Goal: Obtain resource: Download file/media

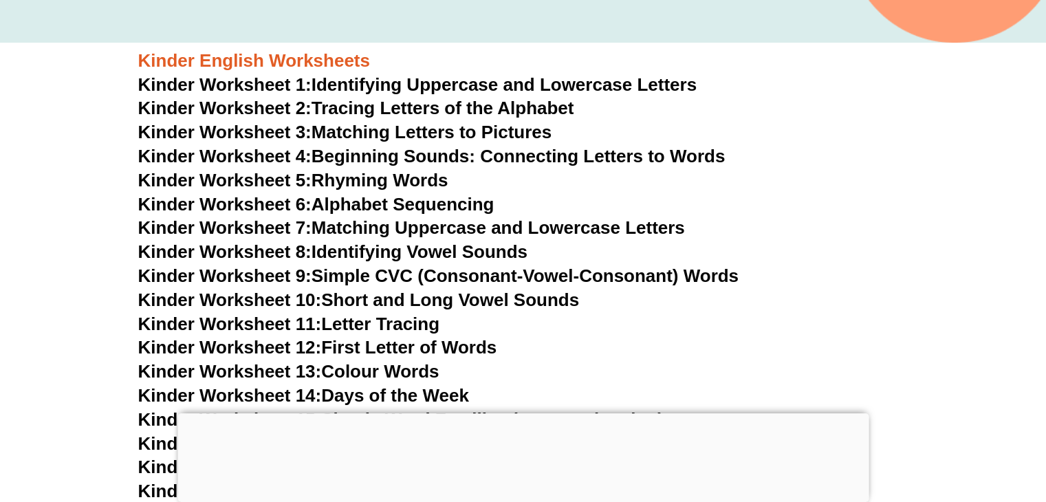
scroll to position [489, 0]
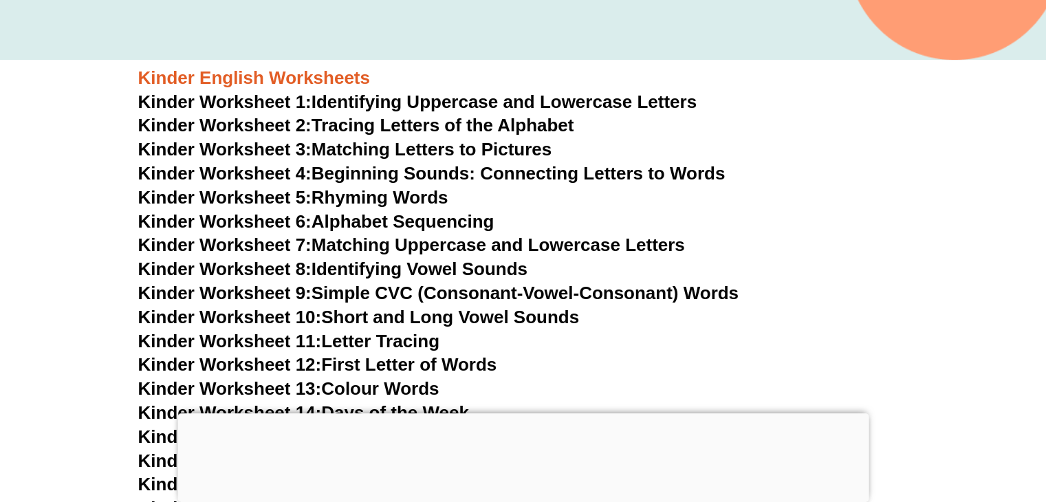
click at [403, 221] on link "Kinder Worksheet 6: Alphabet Sequencing" at bounding box center [316, 221] width 356 height 21
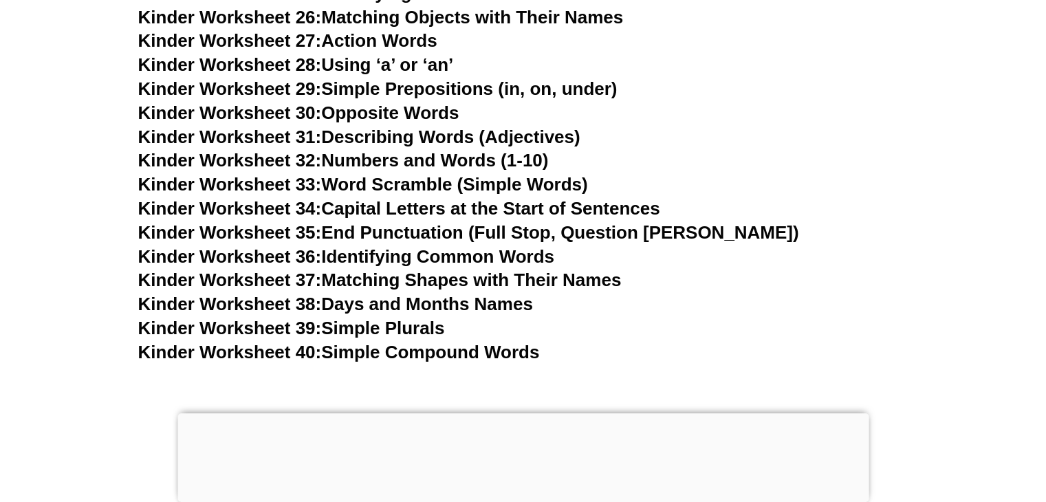
scroll to position [1225, 0]
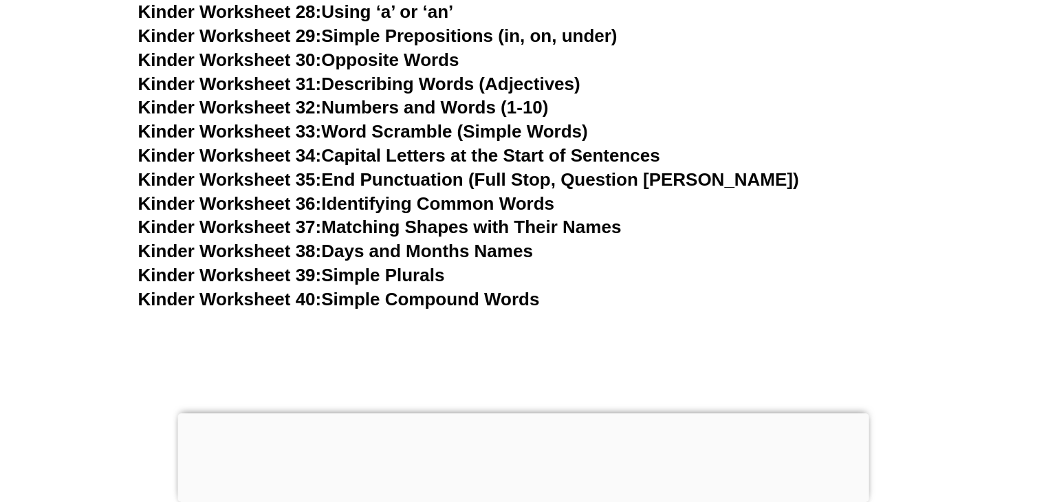
click at [417, 250] on link "Kinder Worksheet 38: Days and Months Names" at bounding box center [335, 251] width 395 height 21
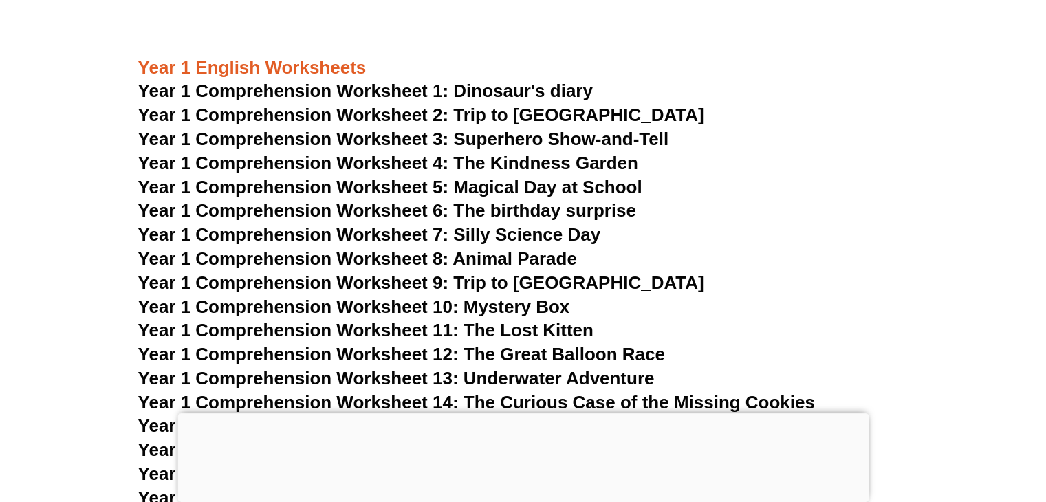
scroll to position [1750, 0]
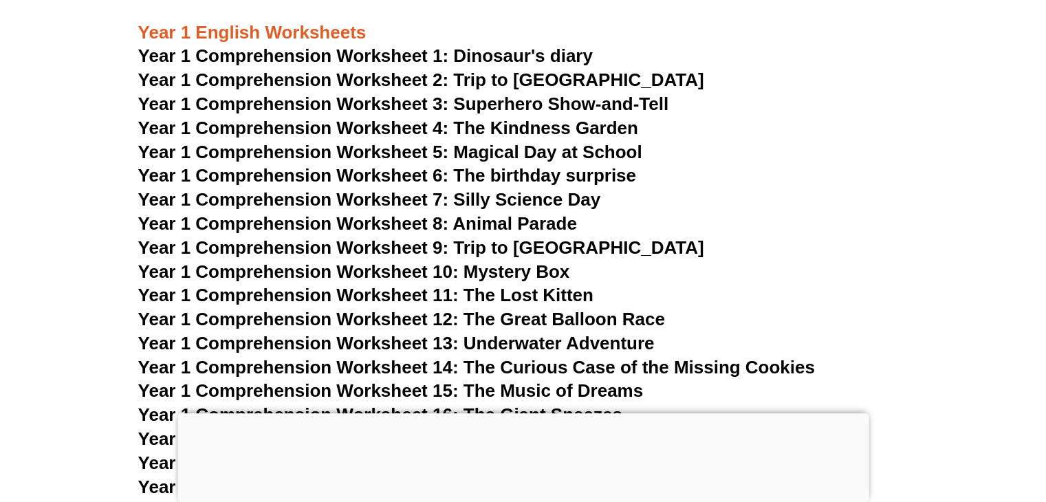
click at [507, 58] on span "Year 1 Comprehension Worksheet 1: Dinosaur's diary" at bounding box center [365, 55] width 455 height 21
click at [520, 147] on span "Year 1 Comprehension Worksheet 5: Magical Day at School" at bounding box center [390, 152] width 504 height 21
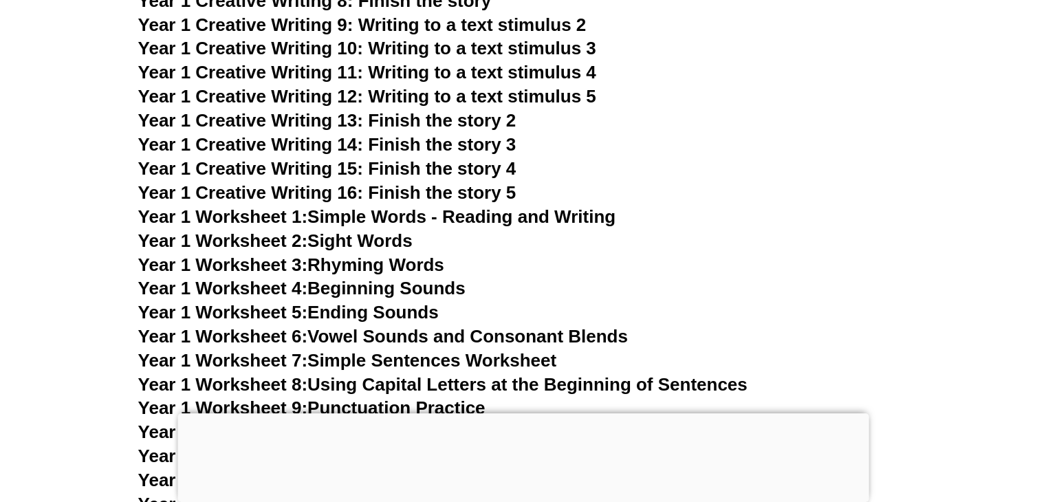
scroll to position [2416, 0]
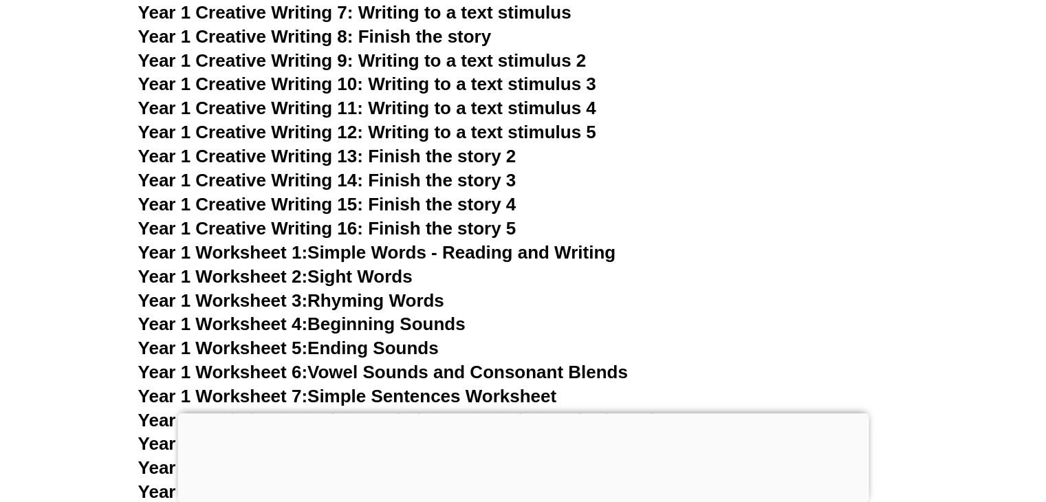
click at [490, 155] on span "Year 1 Creative Writing 13: Finish the story 2" at bounding box center [327, 156] width 378 height 21
click at [412, 299] on link "Year 1 Worksheet 3: Rhyming Words" at bounding box center [291, 300] width 306 height 21
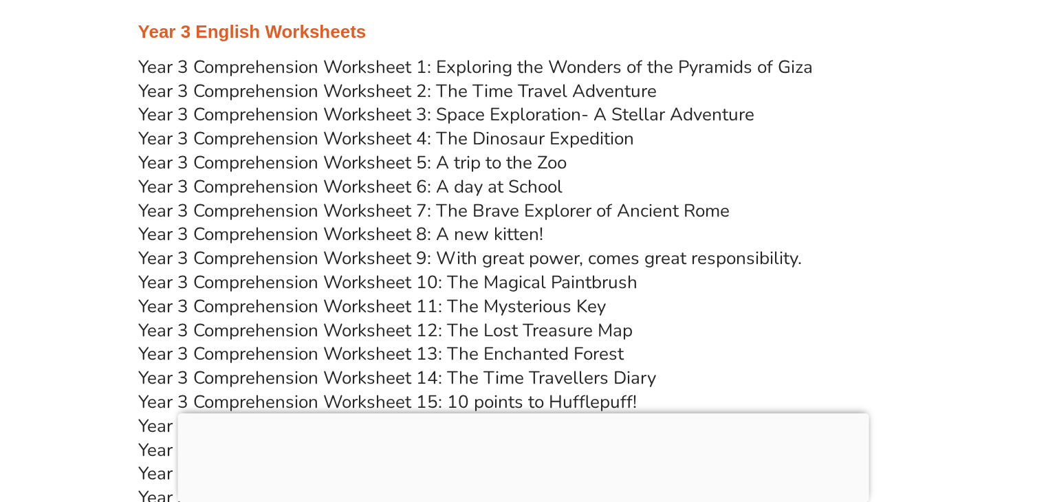
scroll to position [4565, 0]
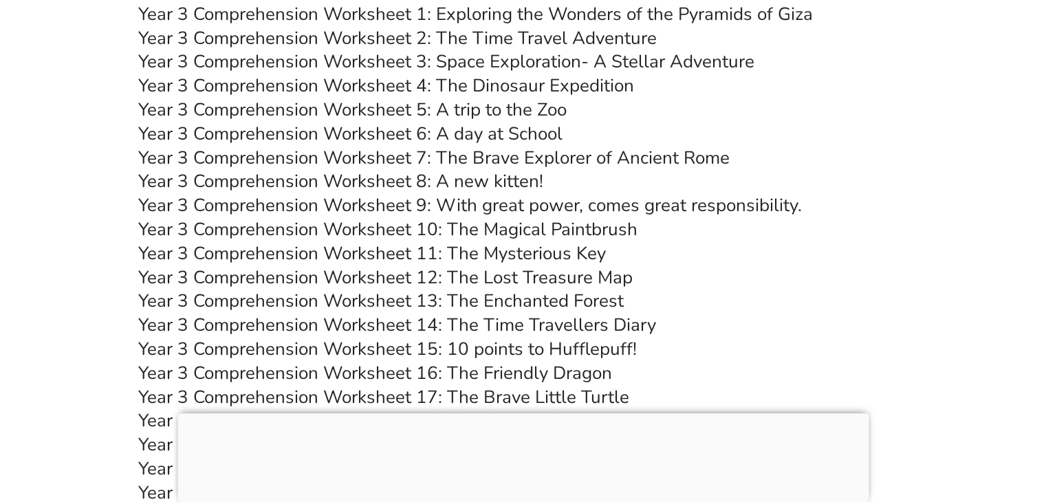
click at [503, 109] on link "Year 3 Comprehension Worksheet 5: A trip to the Zoo" at bounding box center [352, 110] width 429 height 24
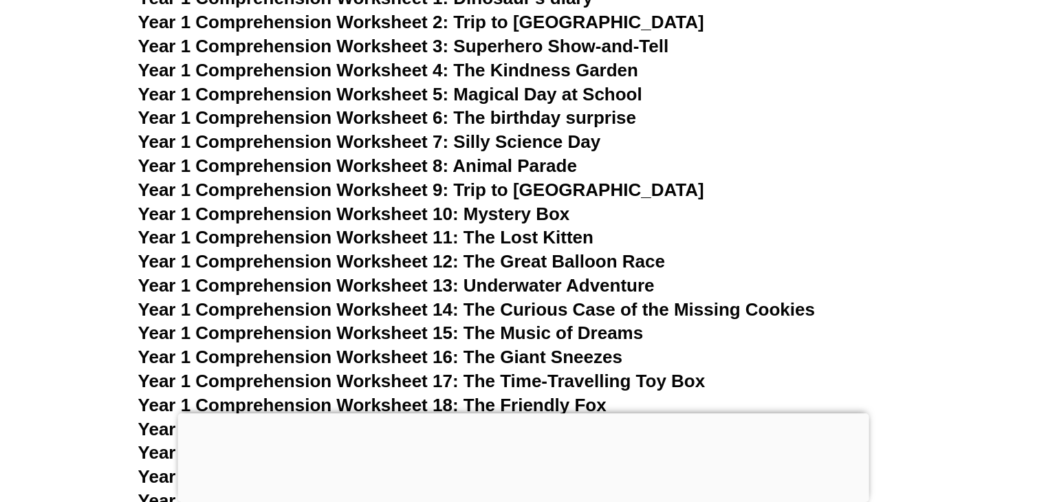
scroll to position [1755, 0]
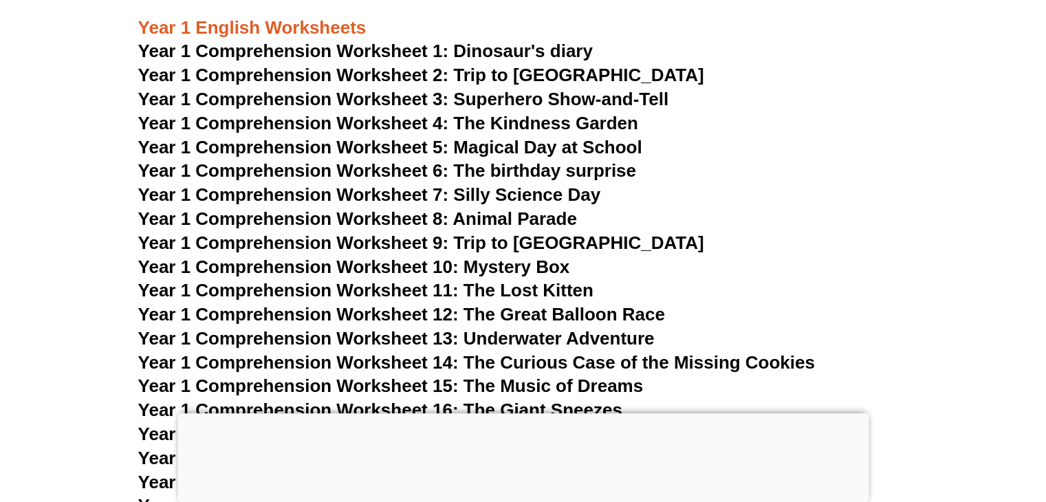
click at [506, 52] on span "Year 1 Comprehension Worksheet 1: Dinosaur's diary" at bounding box center [365, 51] width 455 height 21
